Goal: Information Seeking & Learning: Learn about a topic

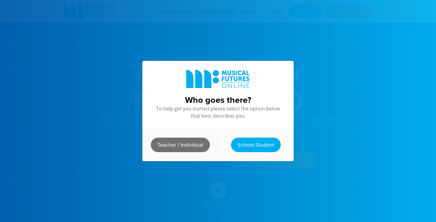
click at [182, 148] on link "Teacher / Individual" at bounding box center [180, 145] width 59 height 15
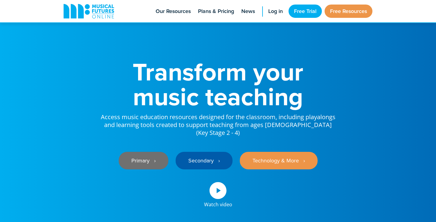
click at [141, 157] on link "Primary ‎‏‏‎ ‎ ›" at bounding box center [144, 161] width 50 height 18
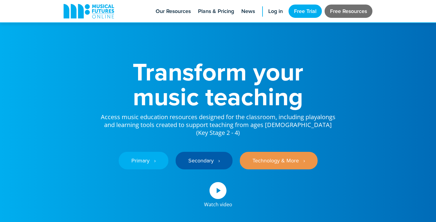
click at [341, 10] on link "Free Resources" at bounding box center [349, 11] width 48 height 13
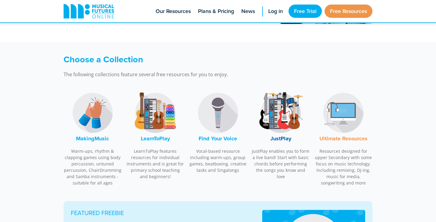
scroll to position [150, 0]
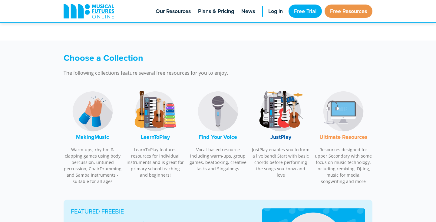
click at [93, 115] on img at bounding box center [92, 111] width 45 height 45
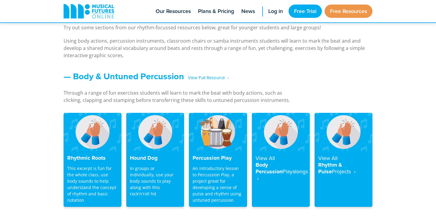
scroll to position [483, 0]
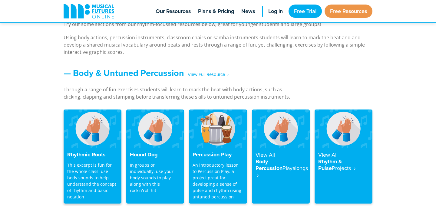
click at [92, 144] on img at bounding box center [93, 129] width 58 height 38
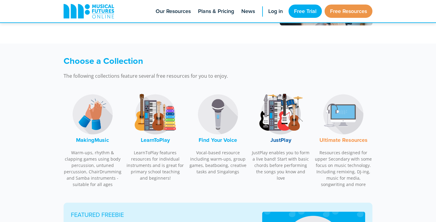
scroll to position [147, 0]
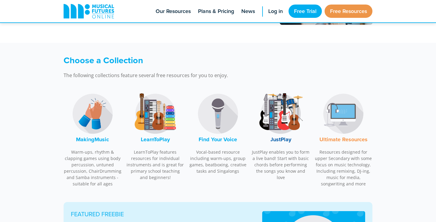
click at [153, 116] on img at bounding box center [155, 113] width 45 height 45
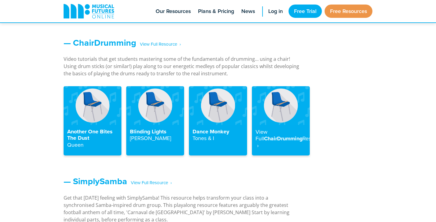
scroll to position [671, 0]
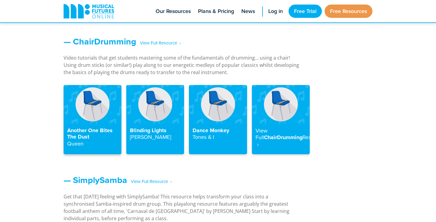
click at [86, 119] on img at bounding box center [93, 104] width 58 height 38
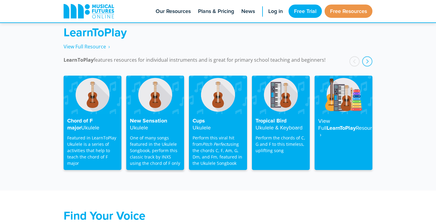
scroll to position [978, 0]
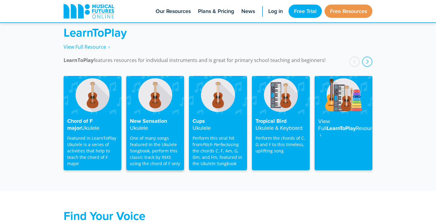
click at [155, 135] on p "One of many songs featured in the Ukulele Songbook, perform this classic track …" at bounding box center [155, 151] width 51 height 32
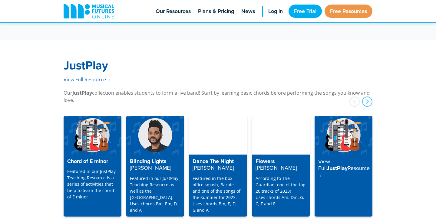
scroll to position [1548, 0]
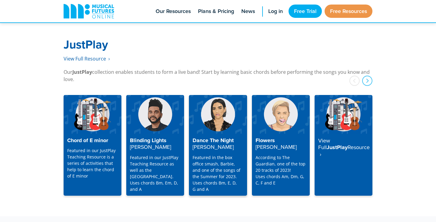
click at [211, 167] on p "Featured in the box office smash, Barbie, and one of the songs of the Summer fo…" at bounding box center [218, 173] width 51 height 38
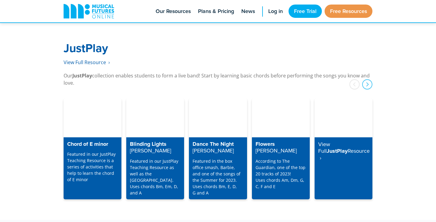
scroll to position [1543, 0]
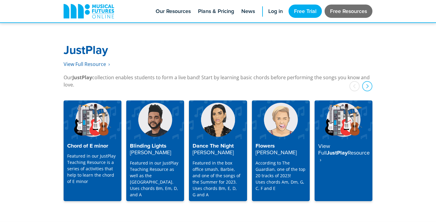
click at [343, 13] on link "Free Resources" at bounding box center [349, 11] width 48 height 13
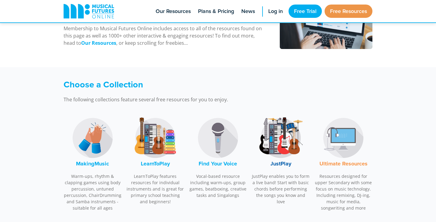
scroll to position [132, 0]
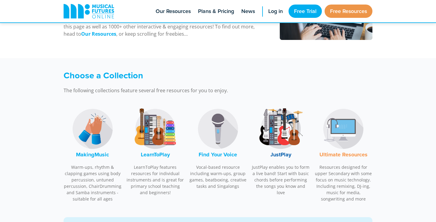
click at [154, 134] on img at bounding box center [155, 128] width 45 height 45
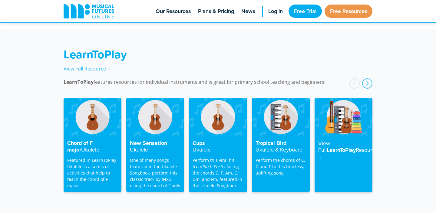
scroll to position [973, 0]
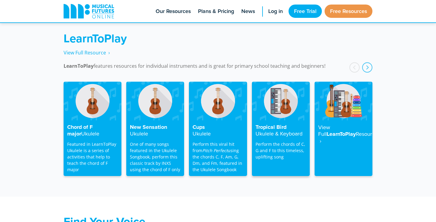
click at [278, 147] on p "Perform the chords of C, G and F to this timeless, uplifting song" at bounding box center [281, 150] width 51 height 19
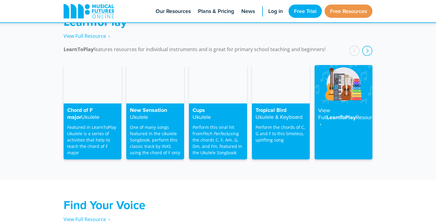
scroll to position [989, 0]
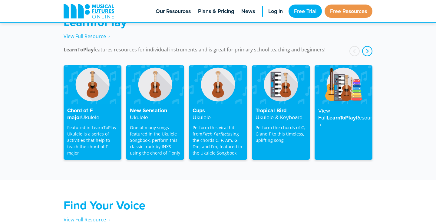
click at [368, 46] on div "next" at bounding box center [367, 51] width 10 height 10
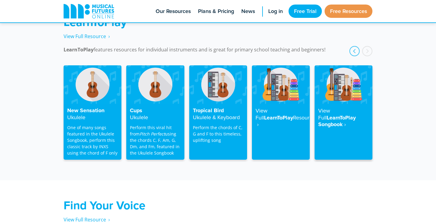
click at [330, 115] on h4 "View Full LearnToPlay Songbook ‎ ›" at bounding box center [343, 118] width 51 height 21
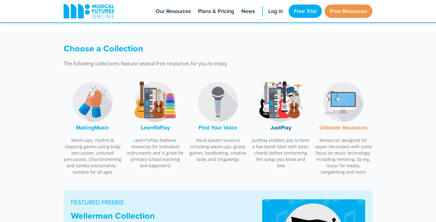
scroll to position [160, 0]
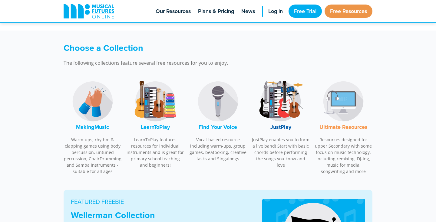
click at [157, 110] on img at bounding box center [155, 101] width 45 height 45
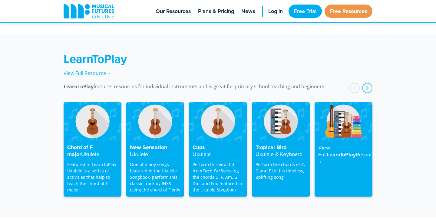
scroll to position [973, 0]
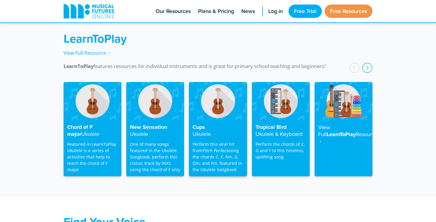
click at [211, 148] on em "Pitch Perfect" at bounding box center [214, 151] width 25 height 6
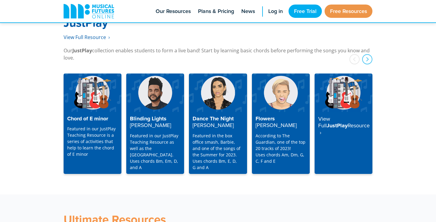
scroll to position [1571, 0]
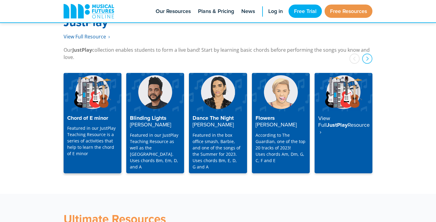
click at [98, 129] on p "Featured in our JustPlay Teaching Resource is a series of activities that help …" at bounding box center [92, 141] width 51 height 32
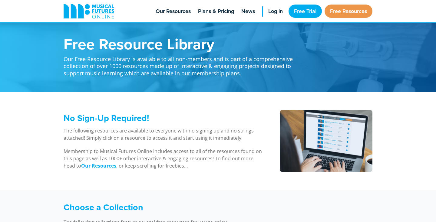
scroll to position [1571, 0]
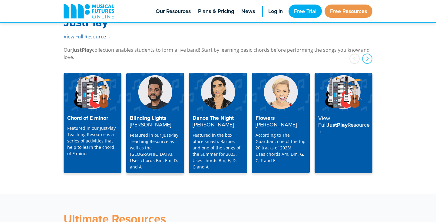
click at [151, 139] on p "Featured in our JustPlay Teaching Resource as well as the Playalong Library. Us…" at bounding box center [155, 151] width 51 height 38
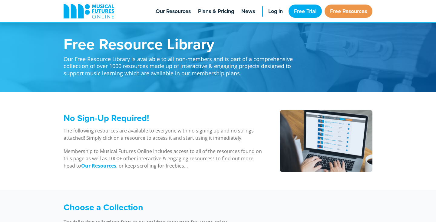
scroll to position [1571, 0]
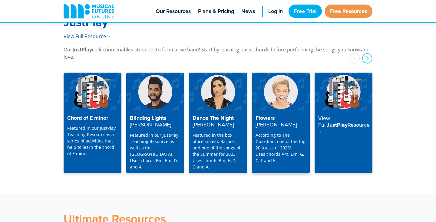
click at [276, 138] on p "According to The Guardian, one of the top 20 tracks of 2023! Uses chords Am, Dm…" at bounding box center [281, 148] width 51 height 32
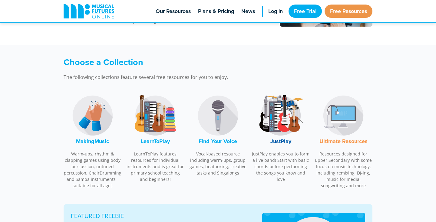
scroll to position [146, 0]
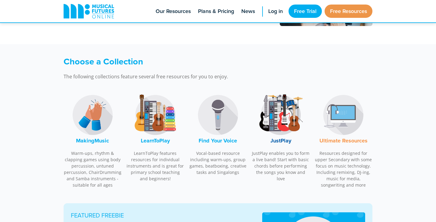
click at [93, 116] on img at bounding box center [92, 114] width 45 height 45
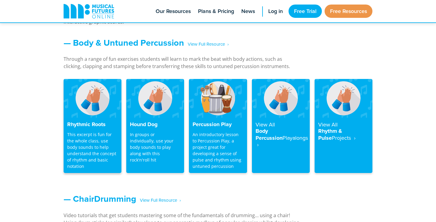
scroll to position [516, 0]
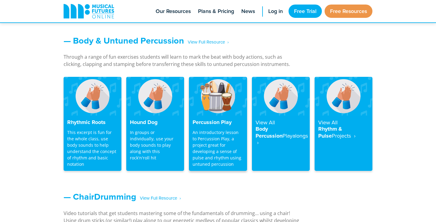
click at [228, 150] on p "An introductory lesson to Percussion Play, a project great for developing a sen…" at bounding box center [218, 148] width 51 height 38
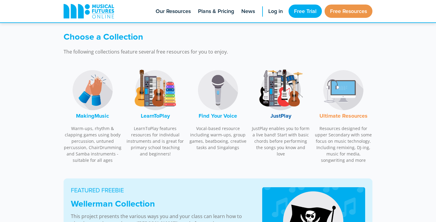
click at [218, 100] on img at bounding box center [217, 90] width 45 height 45
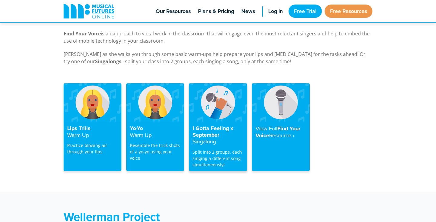
scroll to position [1189, 0]
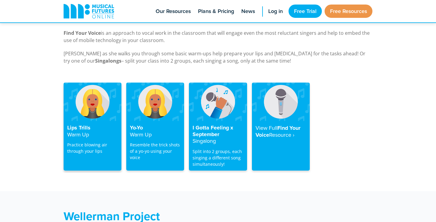
click at [80, 125] on h4 "Lips Trills Warm Up" at bounding box center [92, 131] width 51 height 13
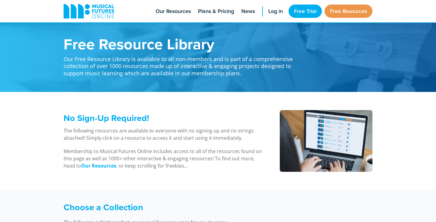
scroll to position [1190, 0]
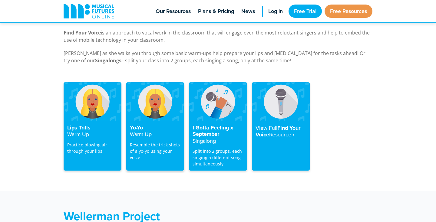
click at [158, 144] on p "Resemble the trick shots of a yo-yo using your voice" at bounding box center [155, 151] width 51 height 19
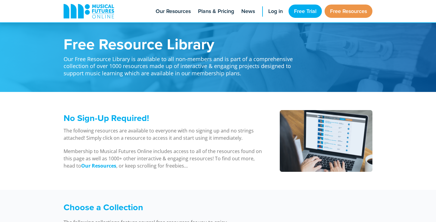
scroll to position [1190, 0]
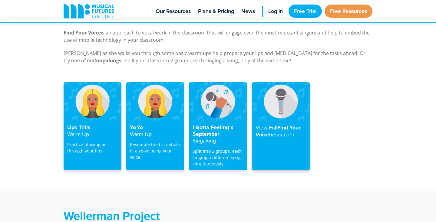
click at [281, 124] on h4 "View Full Find Your Voice Resource‎ ›" at bounding box center [281, 131] width 51 height 14
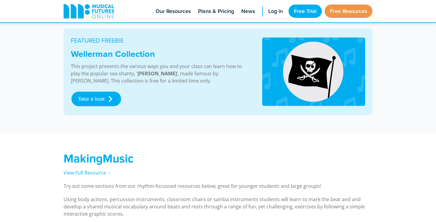
scroll to position [322, 0]
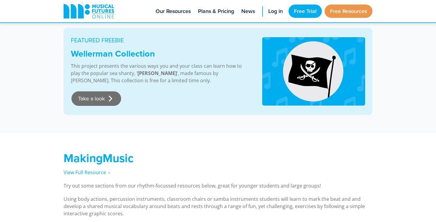
click at [87, 100] on link "Take a look" at bounding box center [96, 98] width 50 height 15
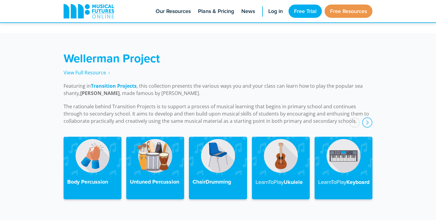
scroll to position [1368, 0]
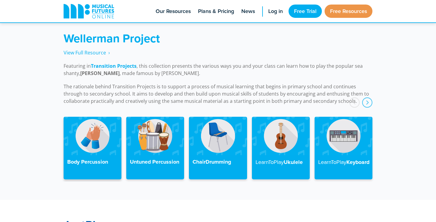
click at [97, 134] on img at bounding box center [93, 136] width 58 height 38
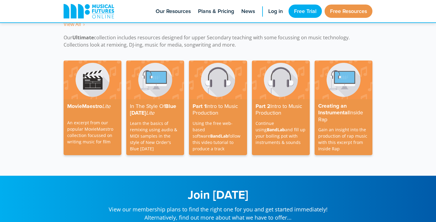
scroll to position [1781, 0]
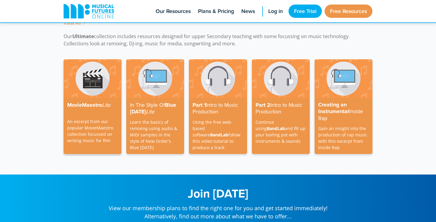
click at [85, 102] on h4 "MovieMaestro Lite" at bounding box center [92, 105] width 51 height 7
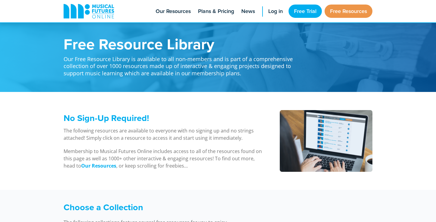
scroll to position [1781, 0]
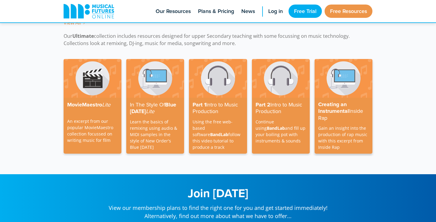
click at [336, 135] on p "Gain an insight into the production of rap music with this excerpt from Inside …" at bounding box center [343, 137] width 51 height 25
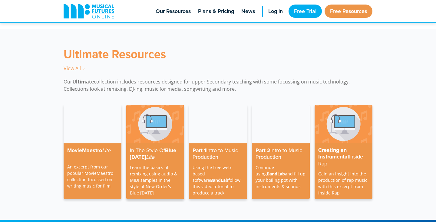
scroll to position [1735, 0]
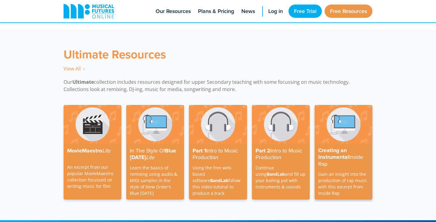
click at [336, 133] on img at bounding box center [344, 124] width 58 height 38
